Goal: Transaction & Acquisition: Purchase product/service

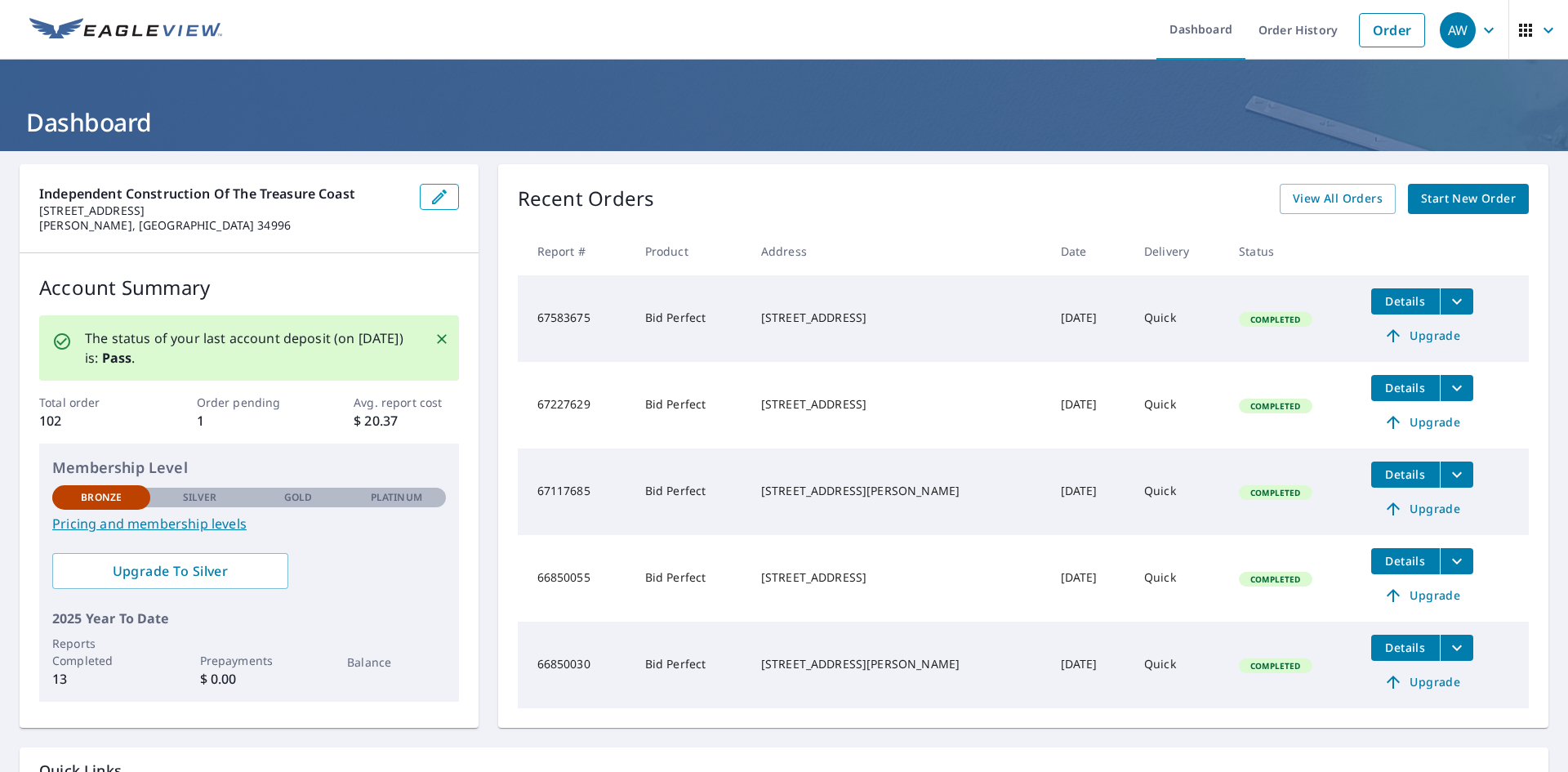
click at [1487, 194] on span "Start New Order" at bounding box center [1468, 199] width 95 height 20
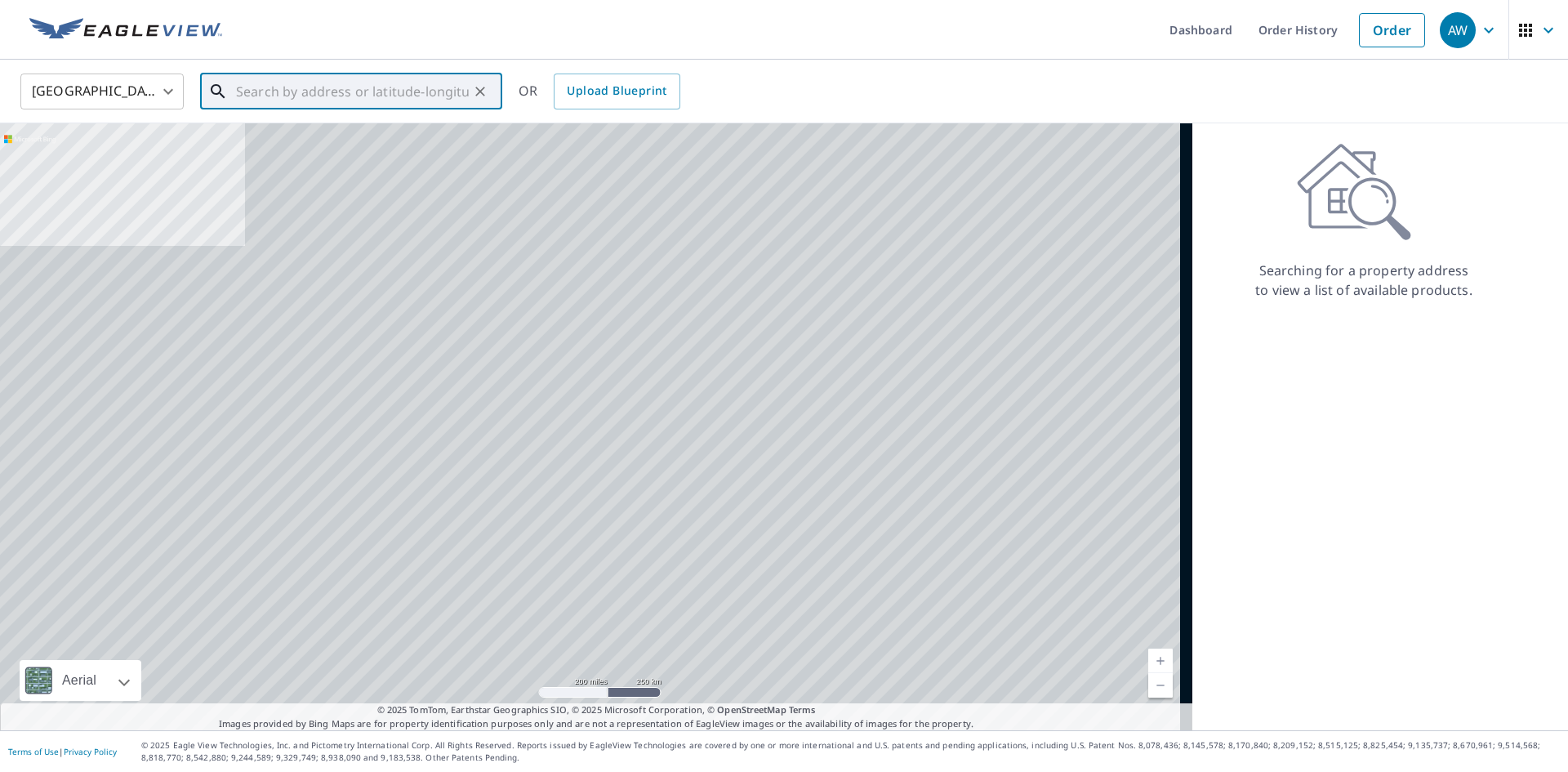
click at [284, 88] on input "text" at bounding box center [352, 91] width 233 height 46
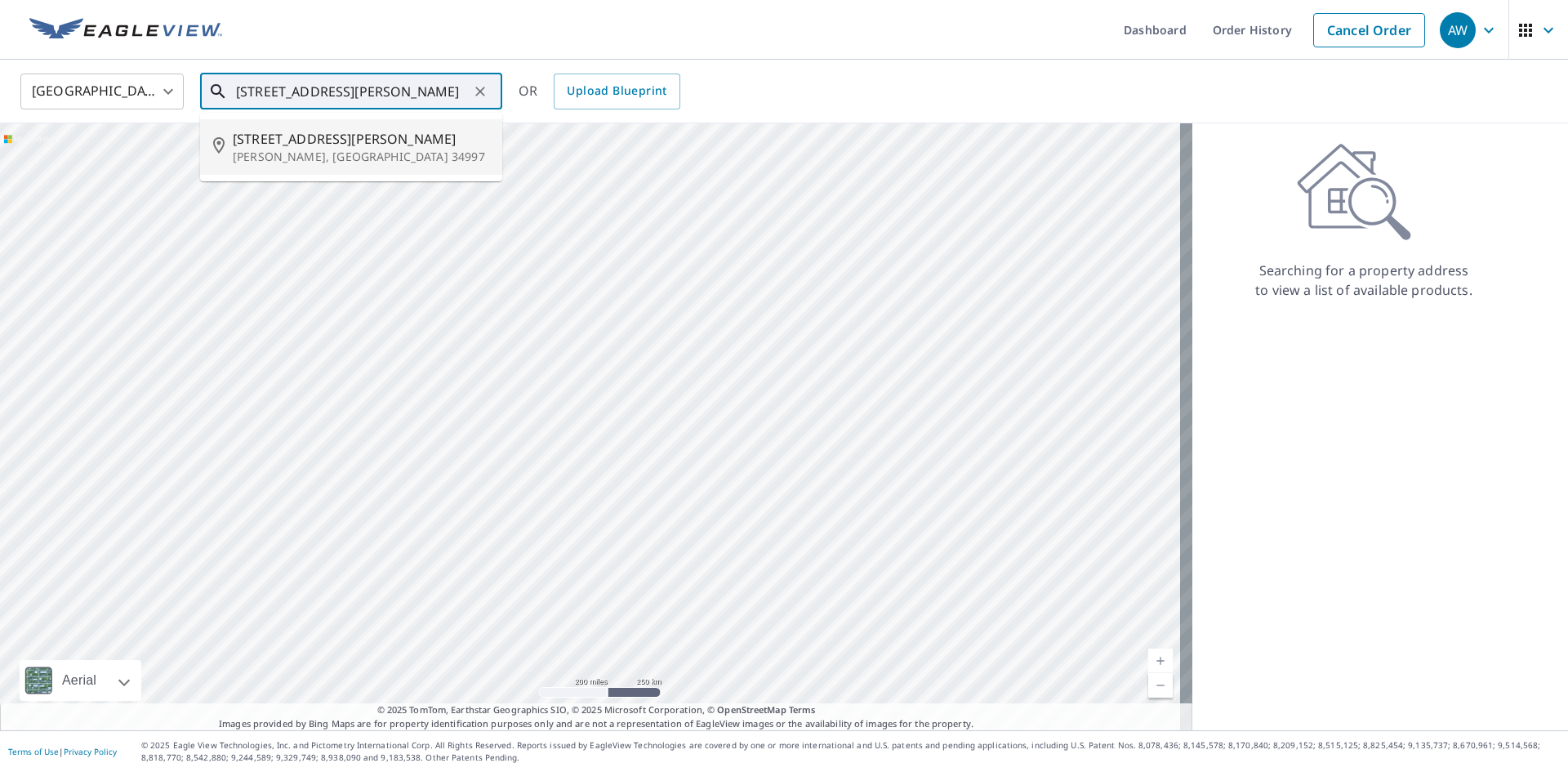
click at [365, 160] on p "[PERSON_NAME], [GEOGRAPHIC_DATA] 34997" at bounding box center [360, 156] width 256 height 16
type input "[STREET_ADDRESS][PERSON_NAME]"
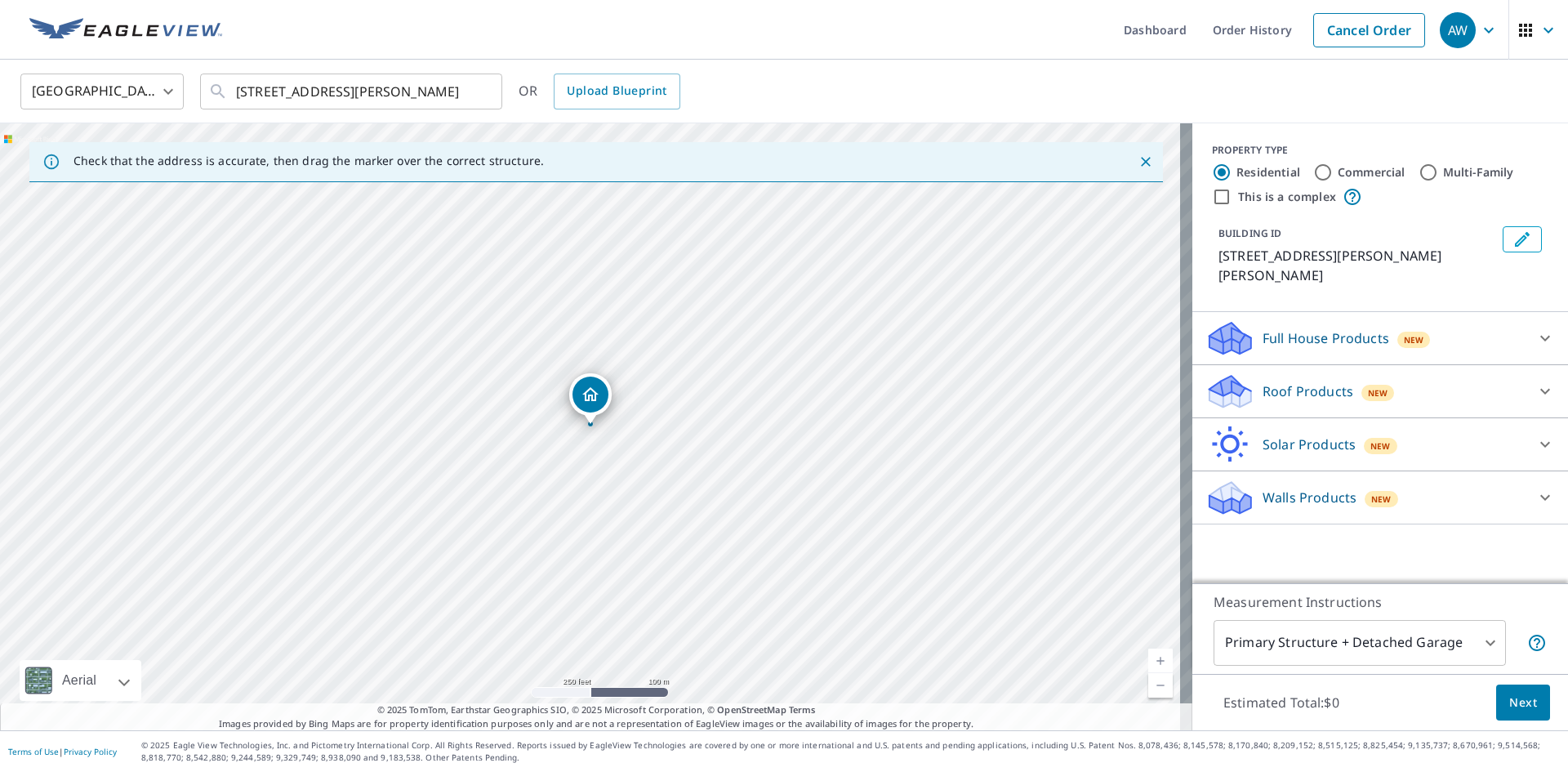
click at [1336, 381] on p "Roof Products" at bounding box center [1308, 391] width 90 height 19
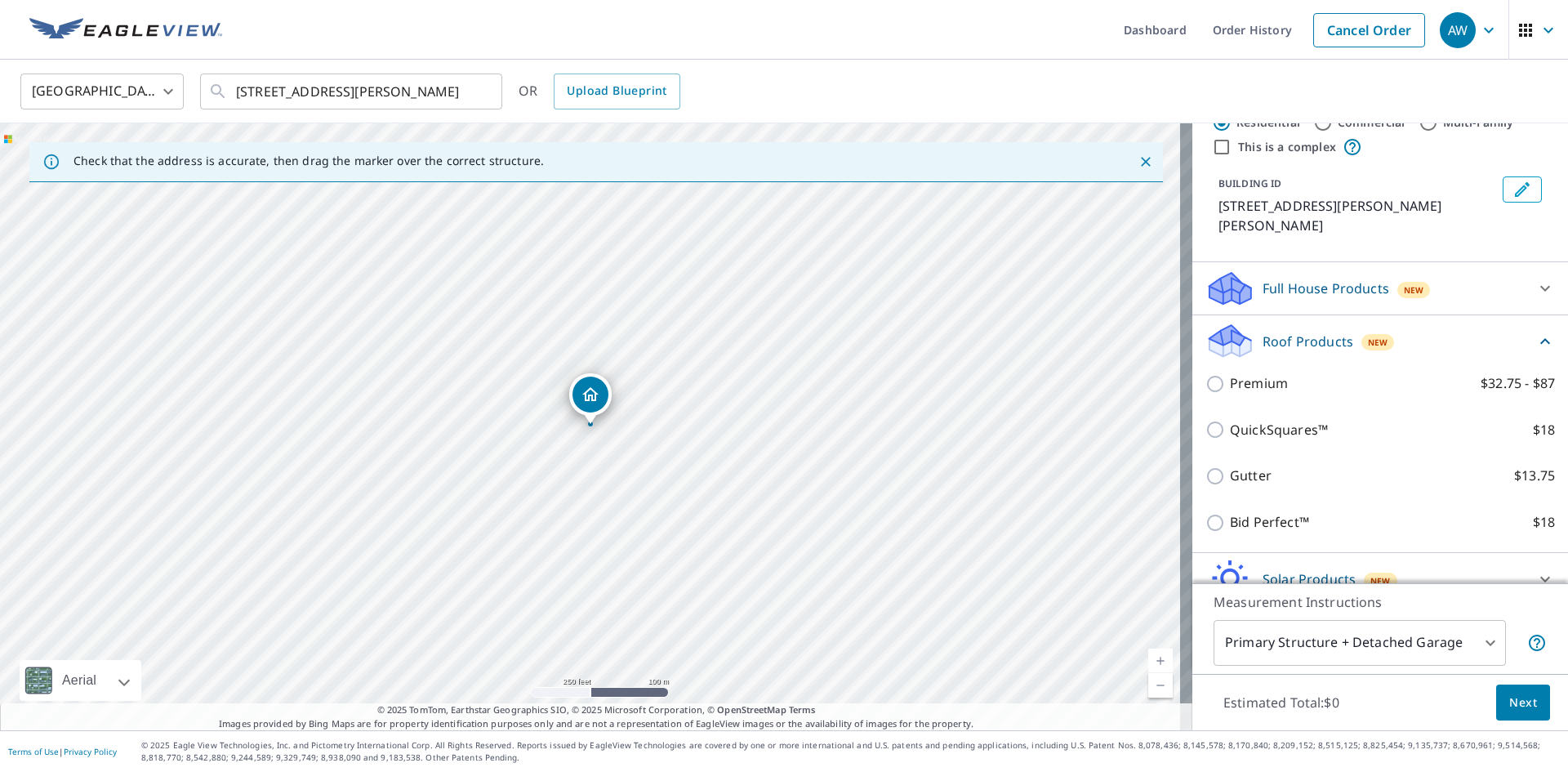
scroll to position [107, 0]
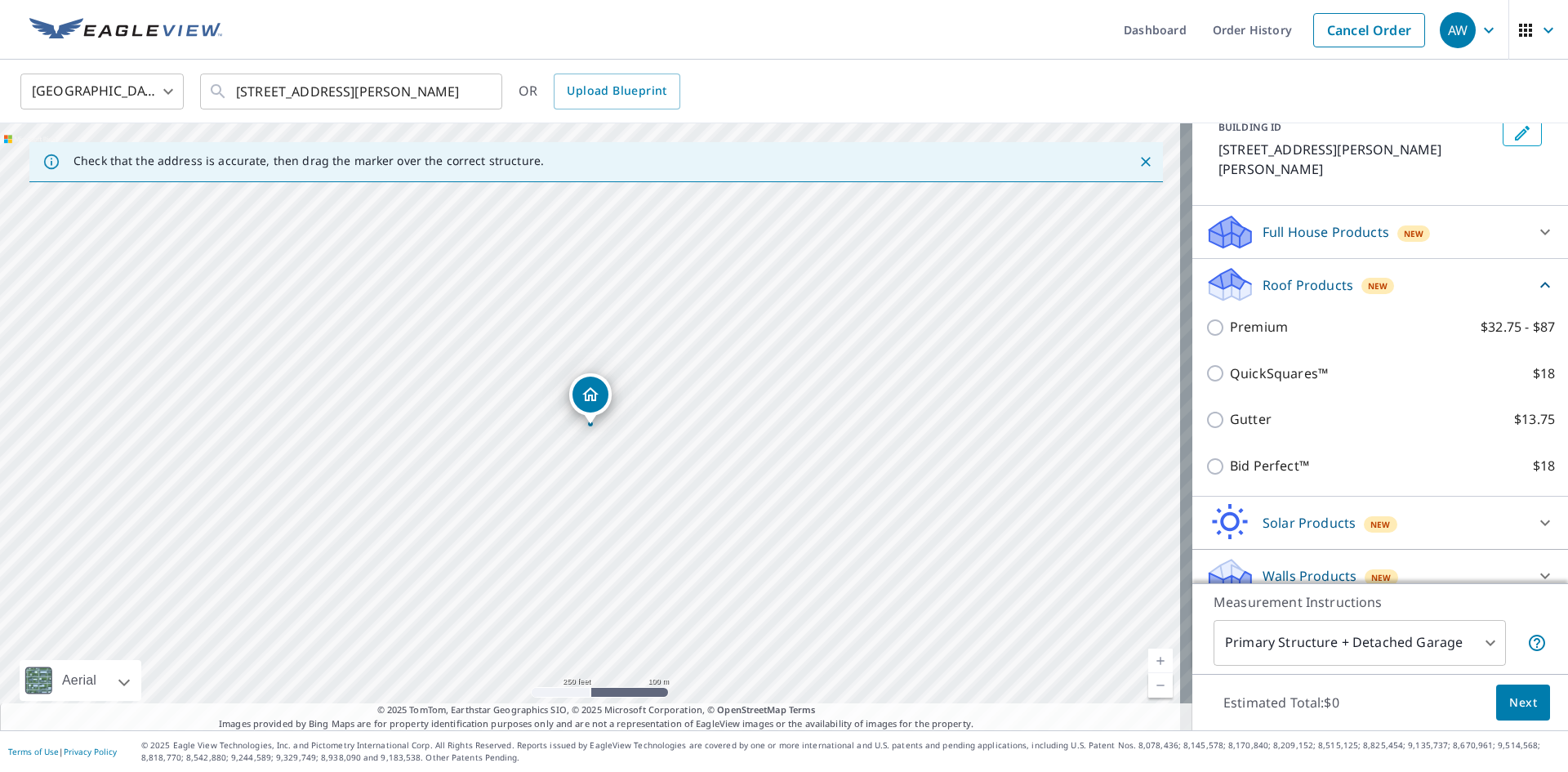
click at [1536, 566] on icon at bounding box center [1545, 575] width 19 height 19
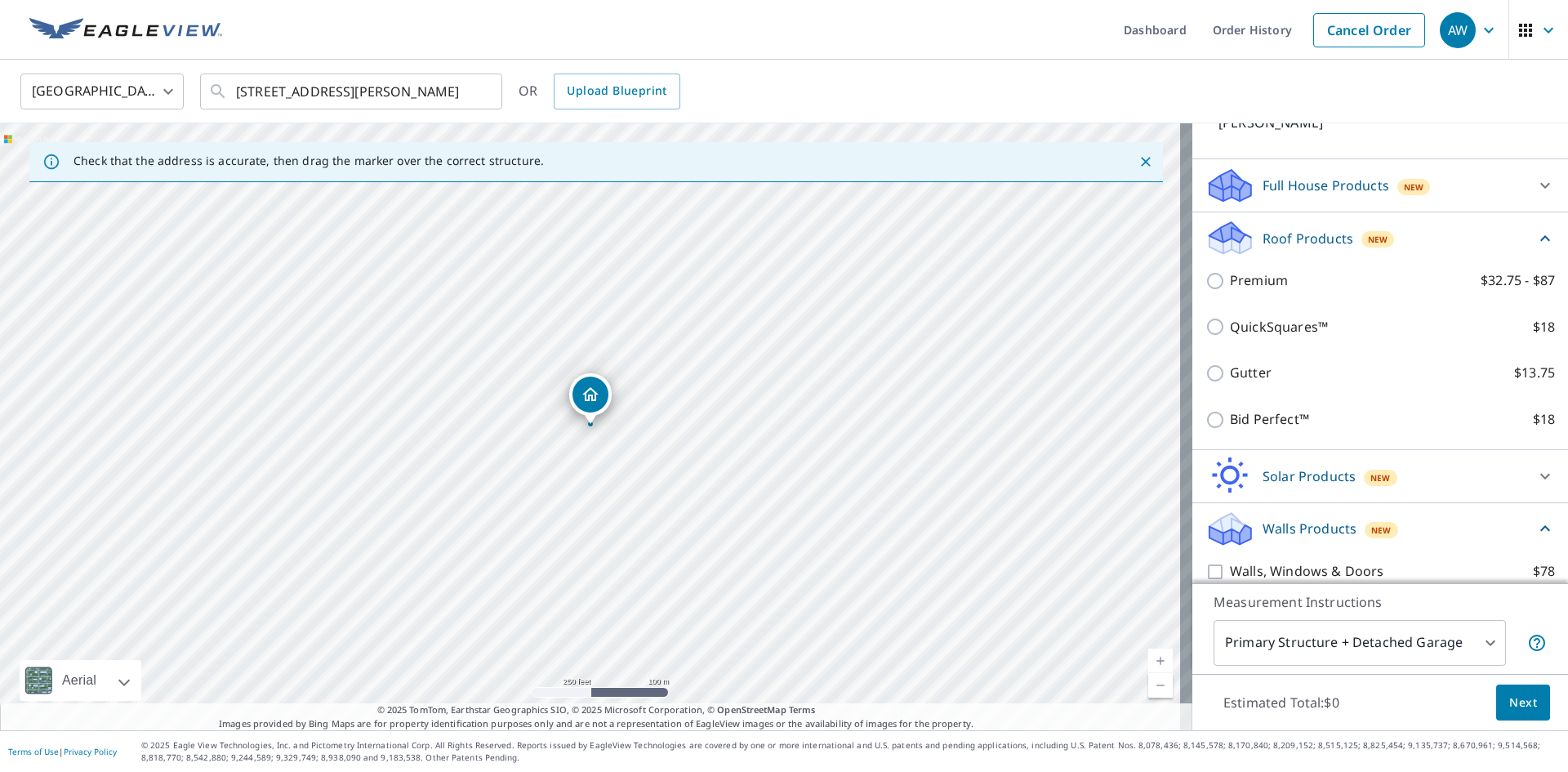
scroll to position [198, 0]
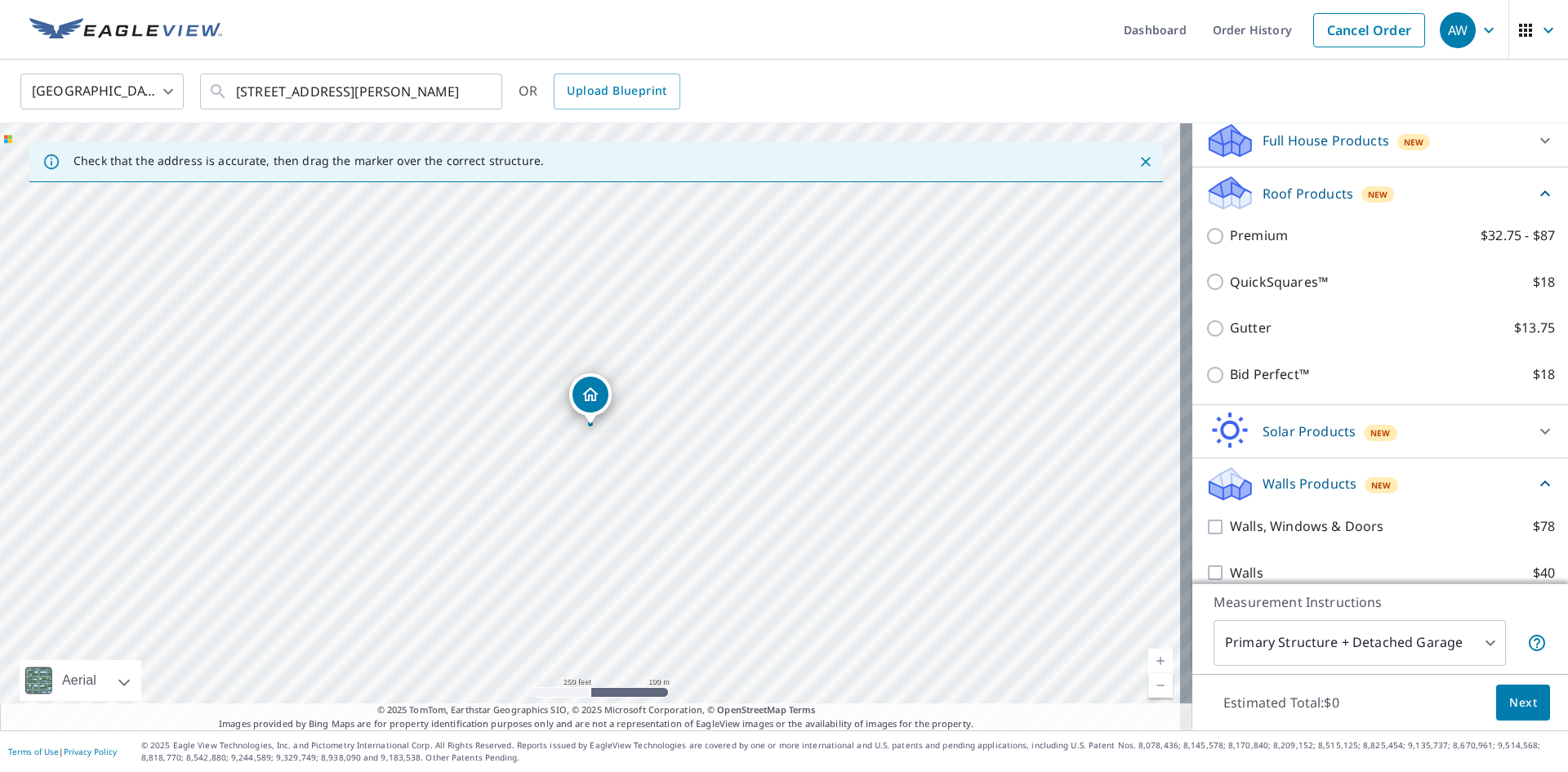
click at [1540, 480] on icon at bounding box center [1545, 483] width 10 height 6
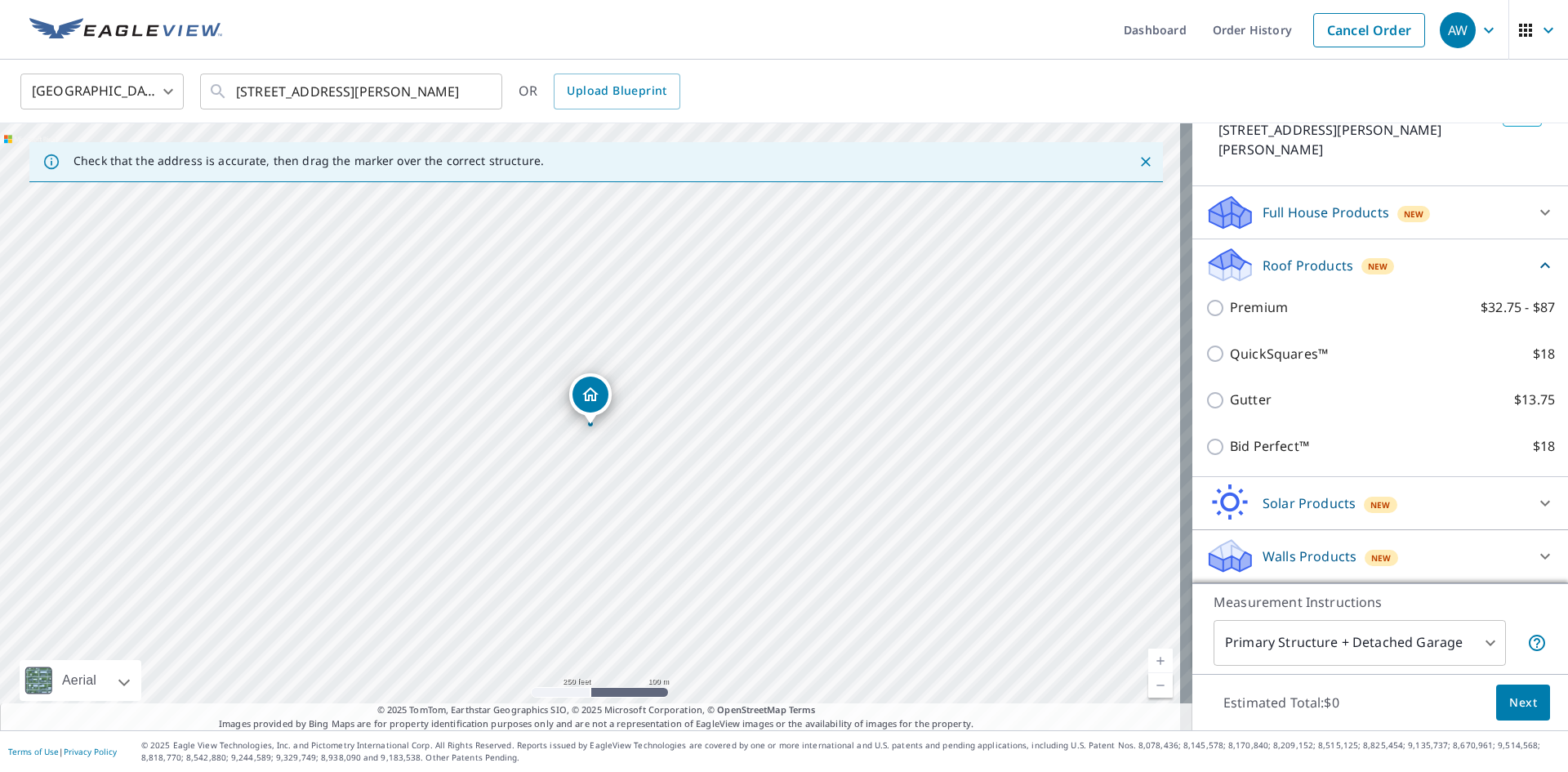
scroll to position [107, 0]
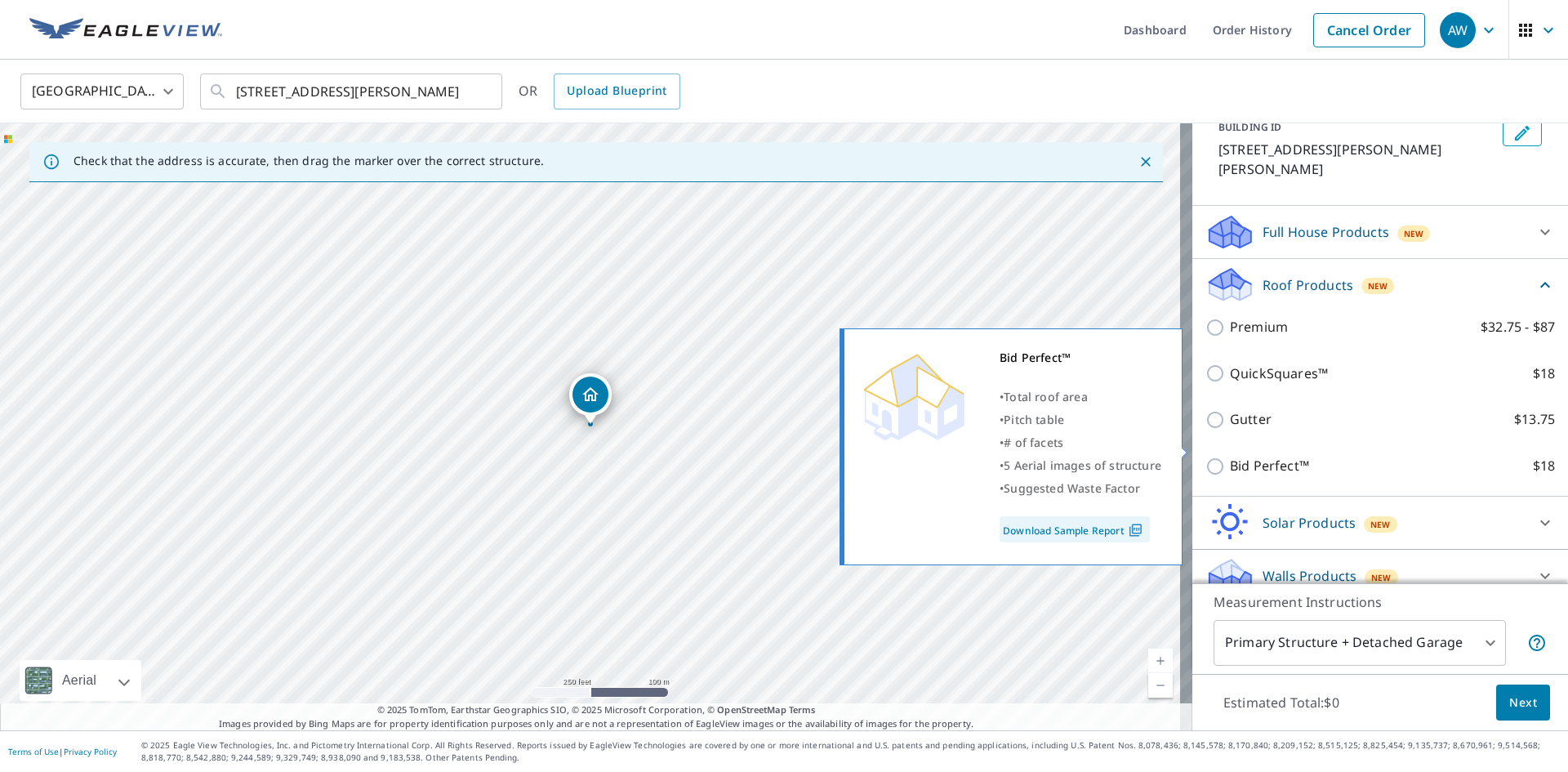
click at [1205, 457] on input "Bid Perfect™ $18" at bounding box center [1217, 466] width 25 height 19
checkbox input "true"
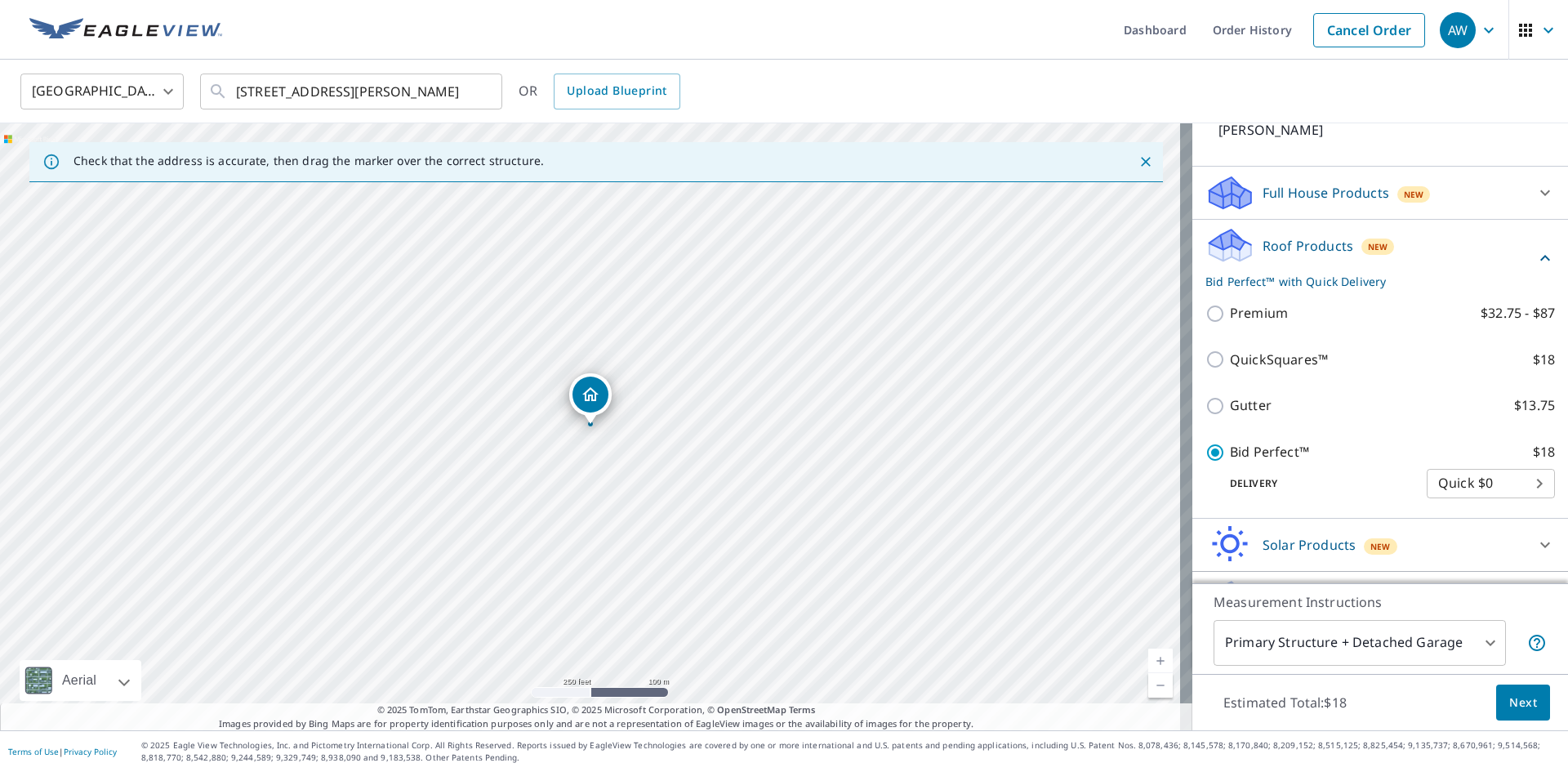
scroll to position [167, 0]
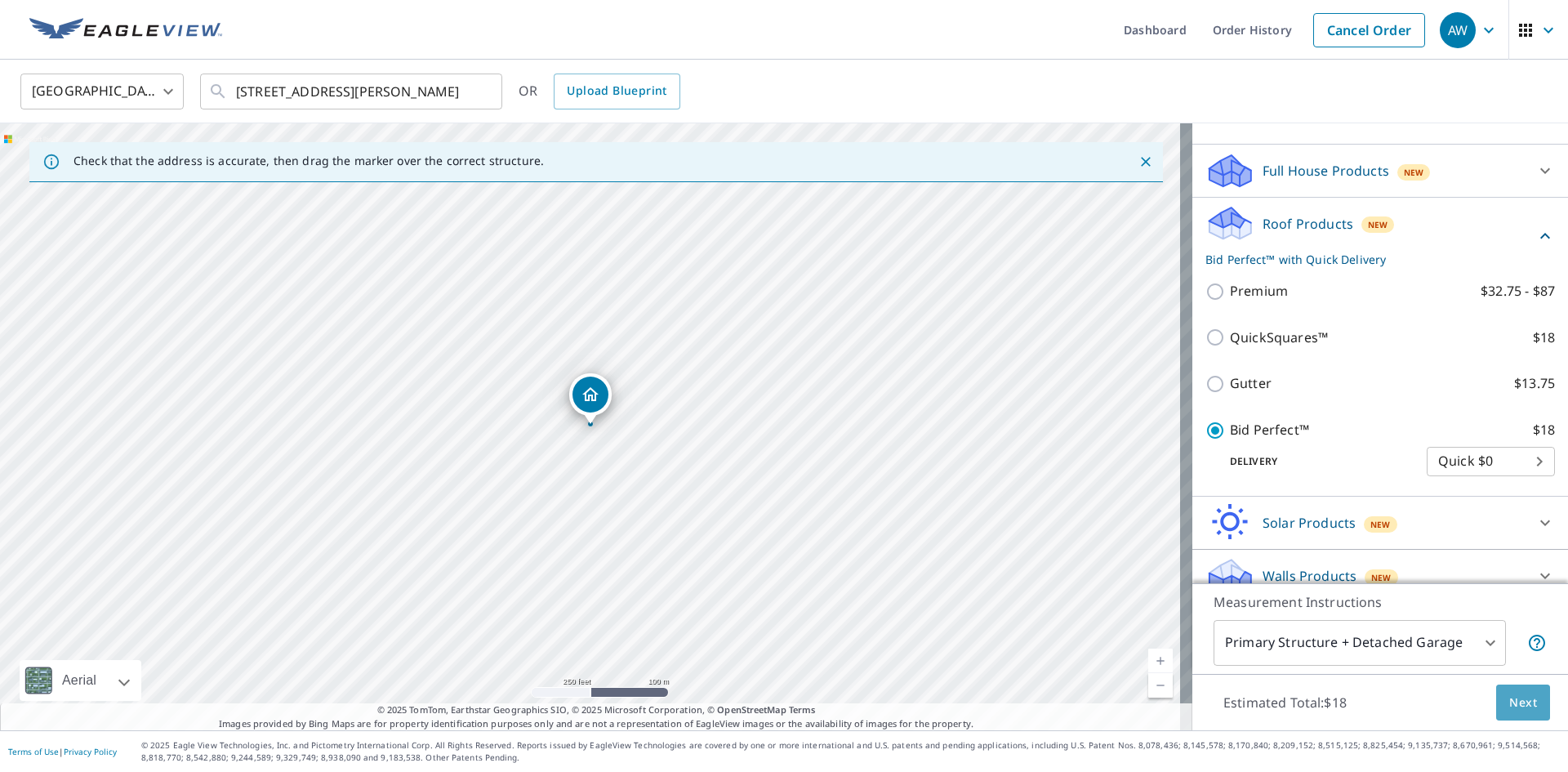
click at [1510, 701] on span "Next" at bounding box center [1523, 703] width 28 height 20
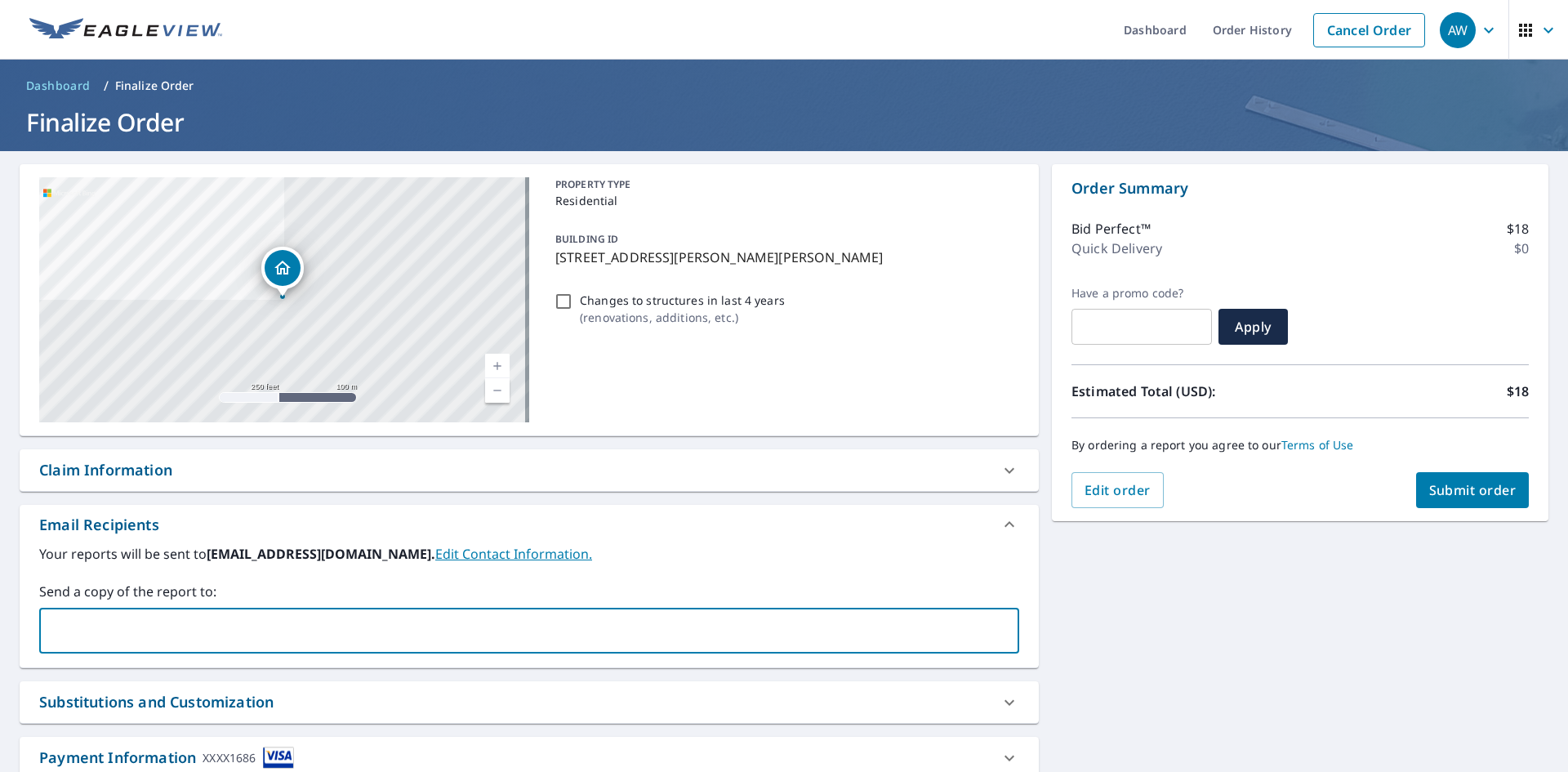
click at [112, 632] on input "text" at bounding box center [517, 630] width 941 height 31
drag, startPoint x: 178, startPoint y: 631, endPoint x: 9, endPoint y: 610, distance: 170.3
click at [9, 610] on div "[STREET_ADDRESS][PERSON_NAME] Aerial Road A standard road map Aerial A detailed…" at bounding box center [784, 497] width 1568 height 692
type input "[PERSON_NAME][EMAIL_ADDRESS][DOMAIN_NAME]"
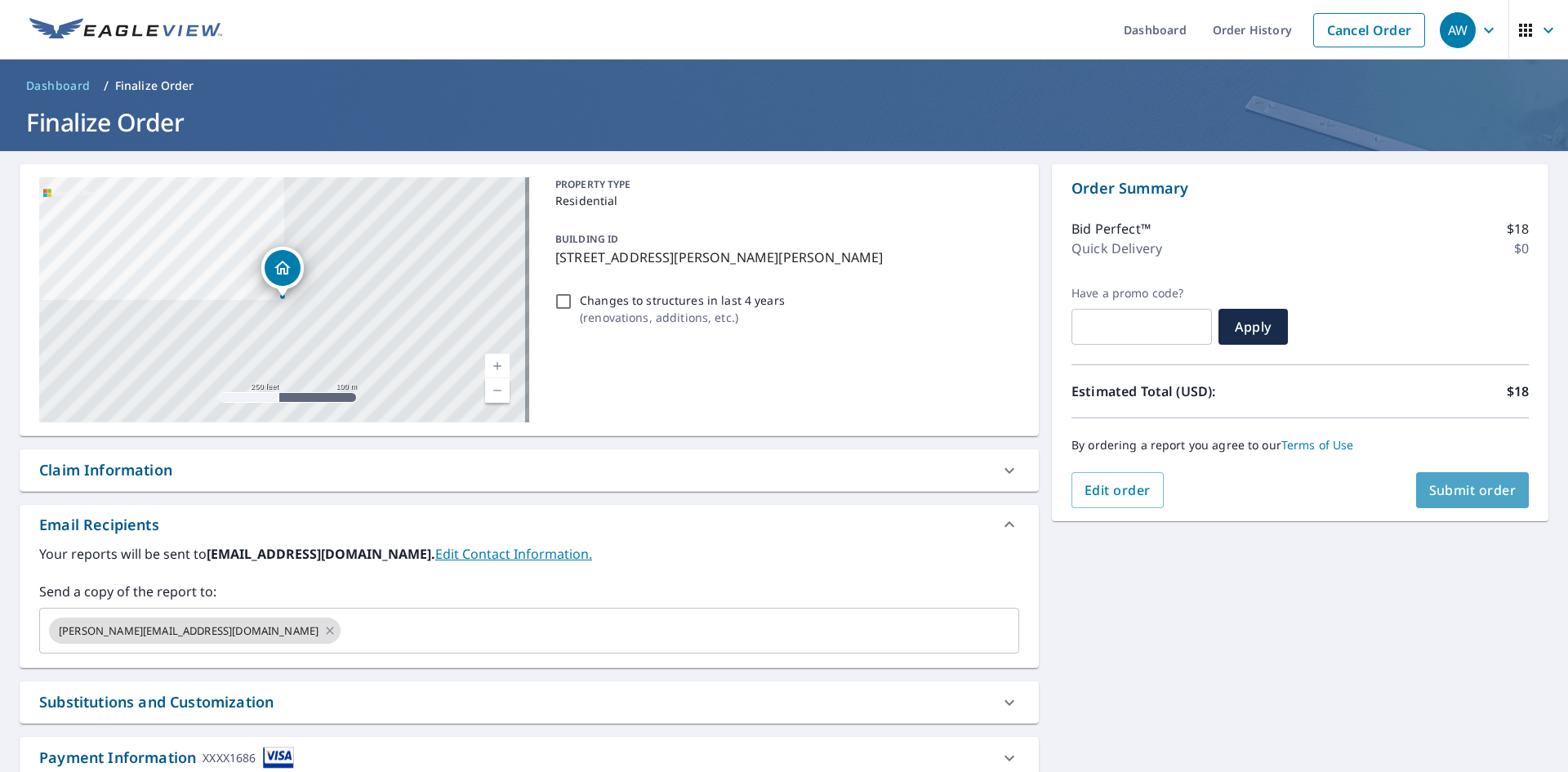
click at [1466, 490] on span "Submit order" at bounding box center [1472, 490] width 87 height 18
